Goal: Navigation & Orientation: Find specific page/section

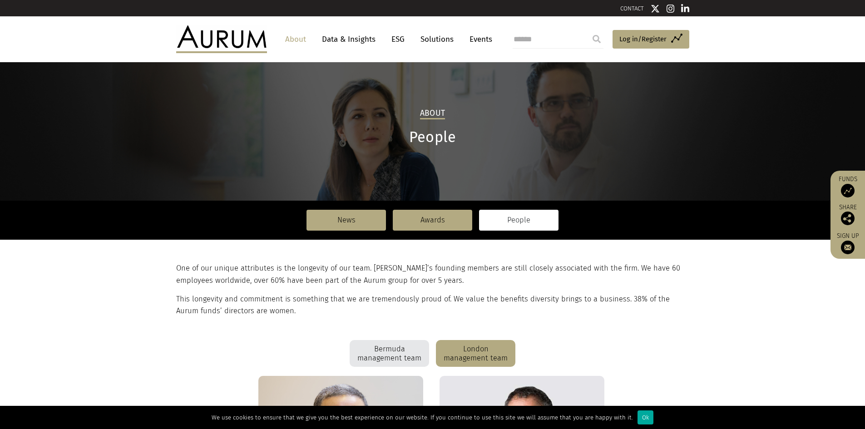
click at [298, 41] on link "About" at bounding box center [296, 39] width 30 height 17
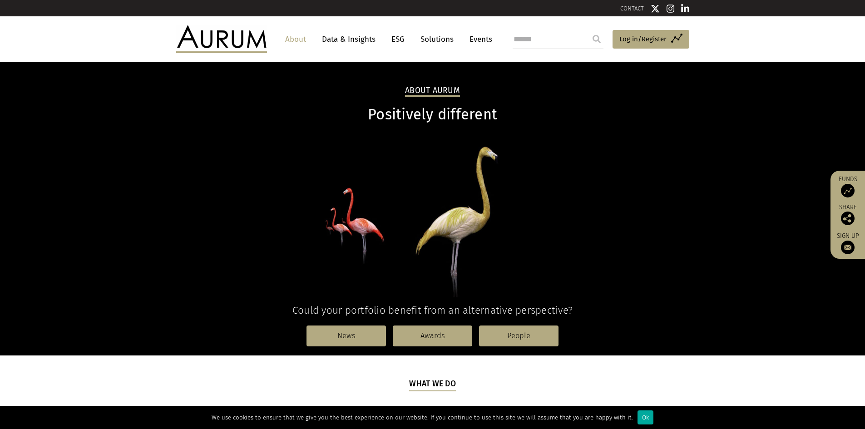
click at [438, 43] on link "Solutions" at bounding box center [437, 39] width 42 height 17
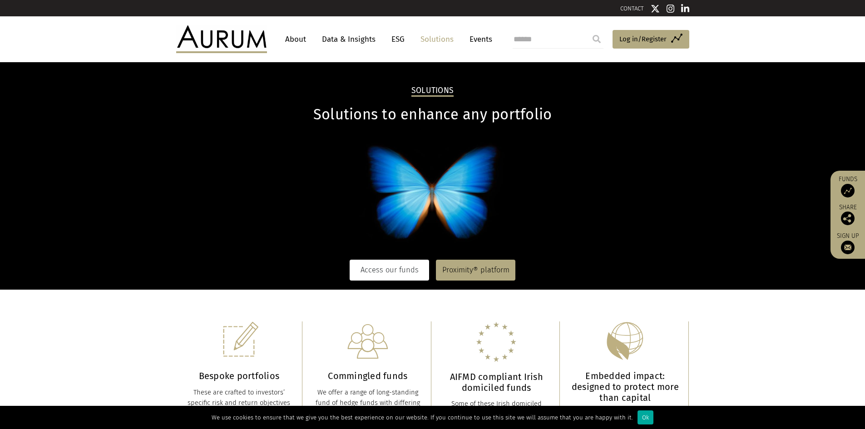
click at [378, 269] on link "Access our funds" at bounding box center [389, 270] width 79 height 21
